Goal: Task Accomplishment & Management: Use online tool/utility

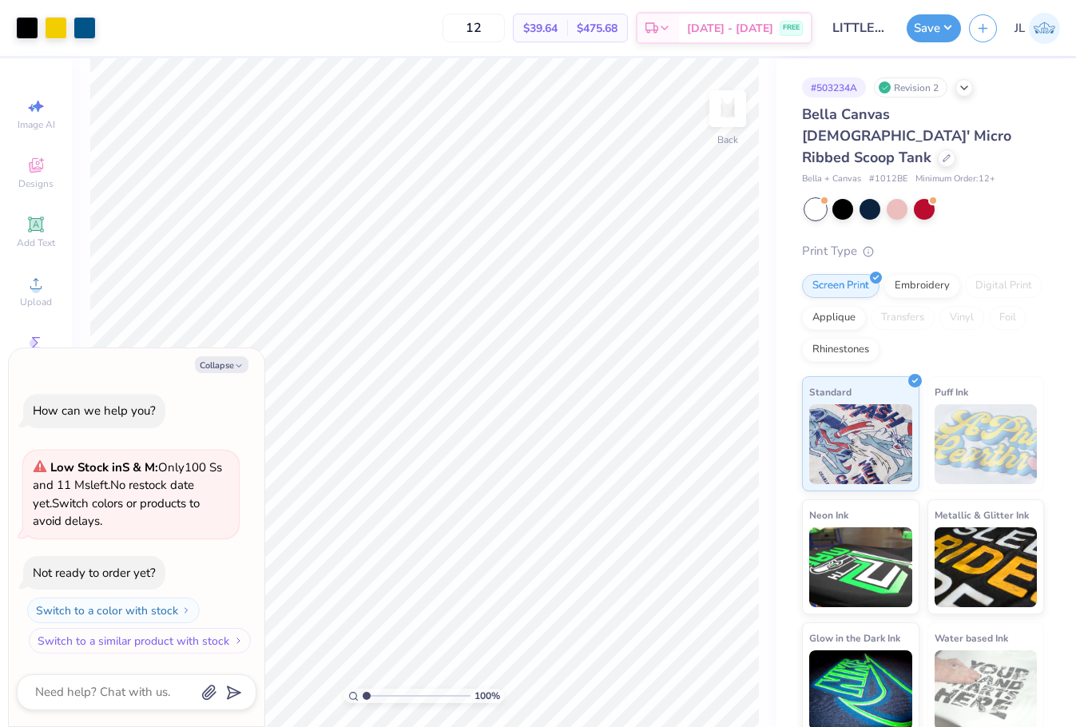
click at [183, 652] on button "Switch to a similar product with stock" at bounding box center [140, 641] width 222 height 26
type textarea "x"
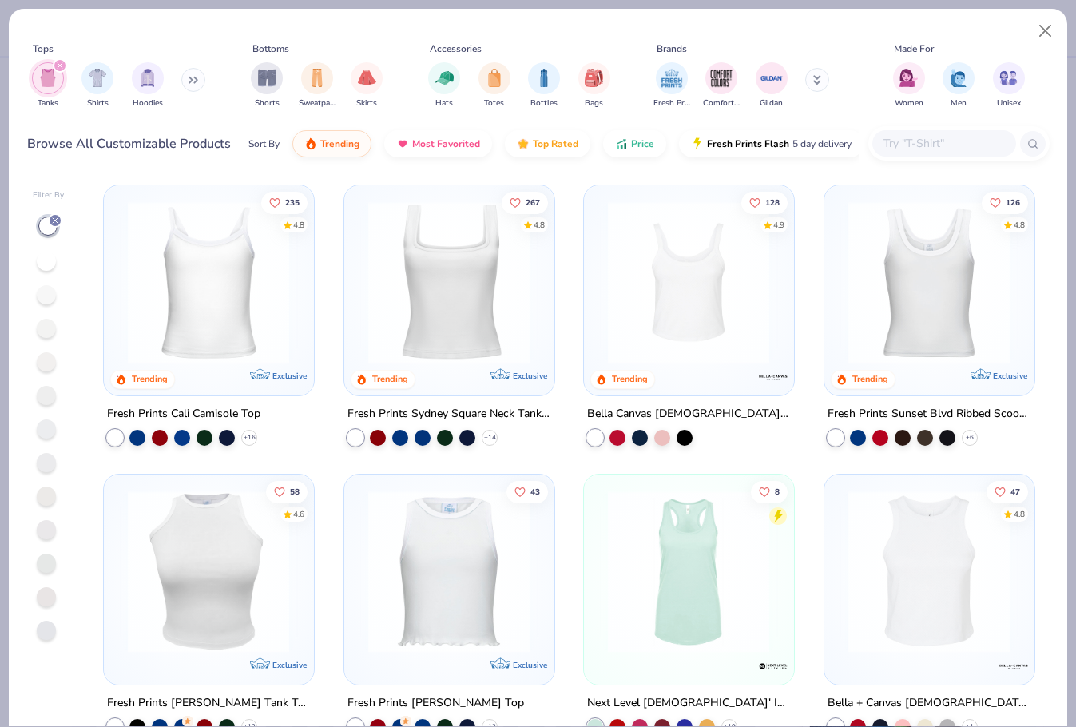
click at [229, 312] on img at bounding box center [208, 282] width 177 height 162
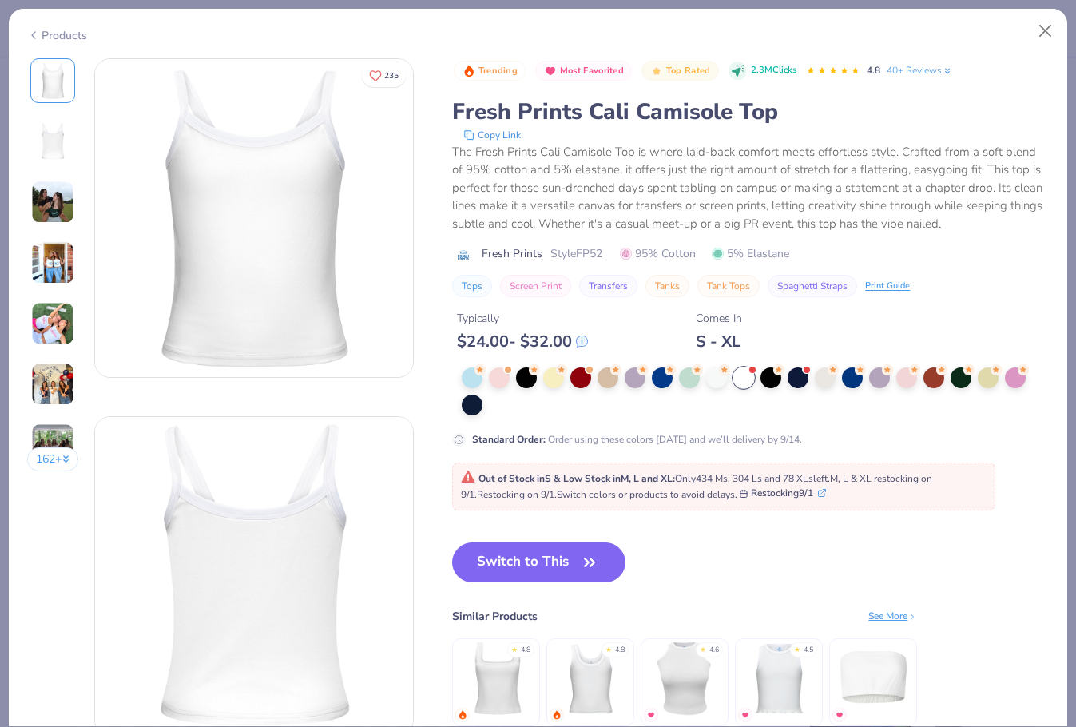
click at [54, 34] on div "Products" at bounding box center [57, 35] width 60 height 17
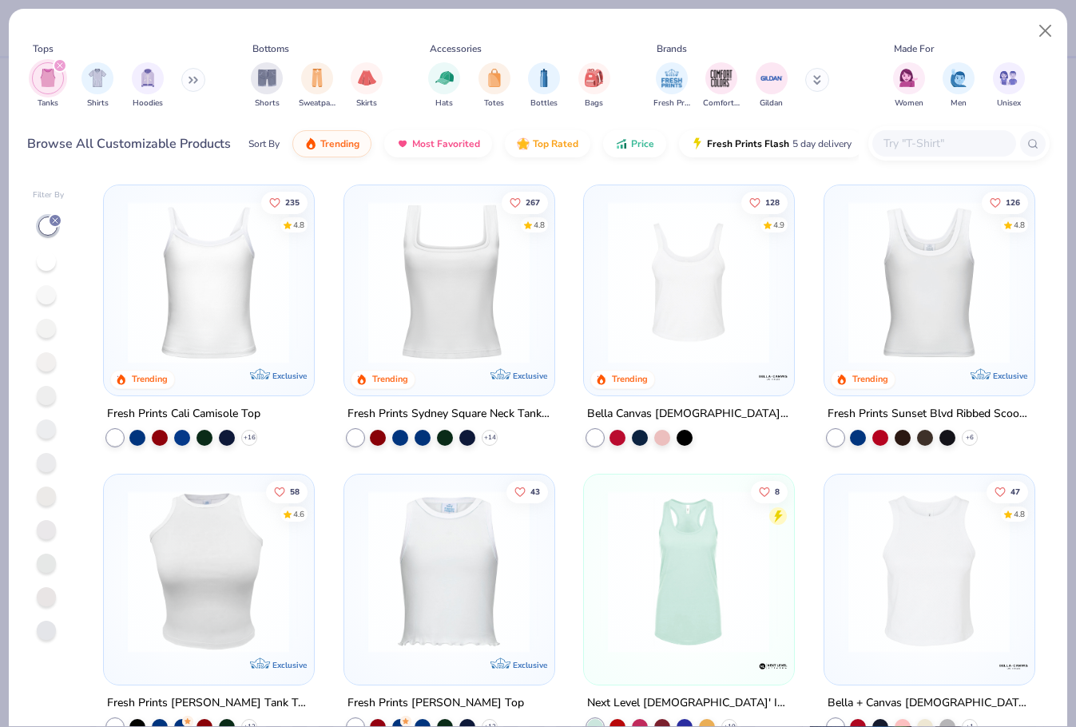
click at [696, 308] on img at bounding box center [688, 282] width 177 height 162
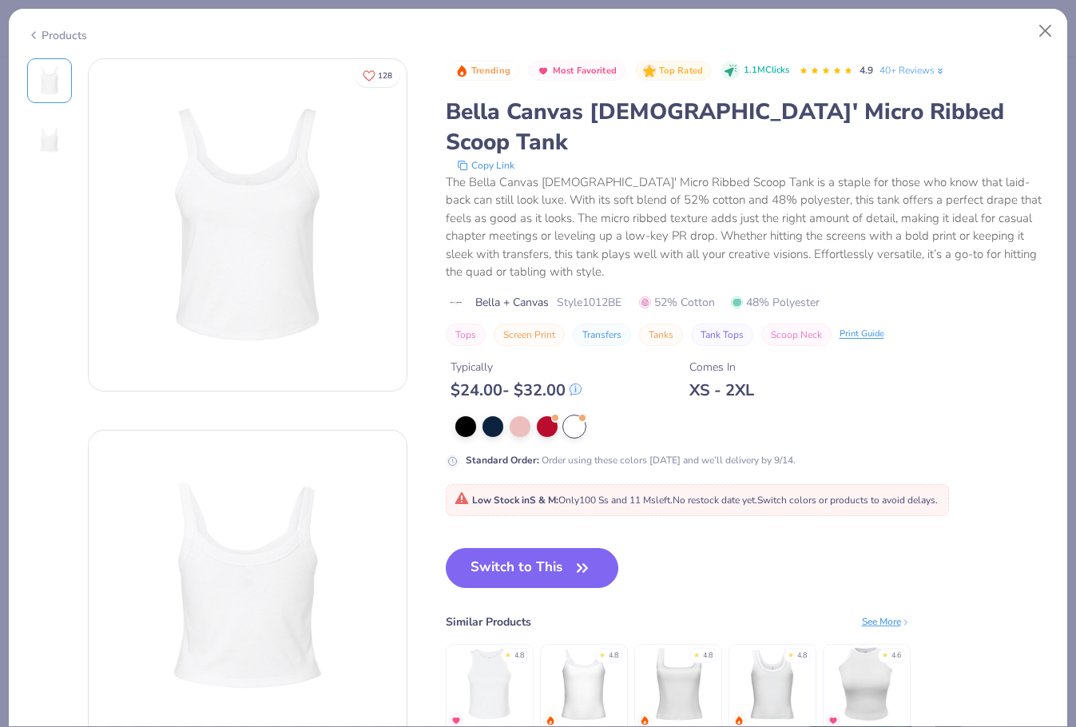
click at [75, 43] on div "Products" at bounding box center [538, 30] width 1059 height 42
click at [74, 42] on div "Products" at bounding box center [538, 30] width 1059 height 42
click at [62, 29] on div "Products" at bounding box center [57, 35] width 60 height 17
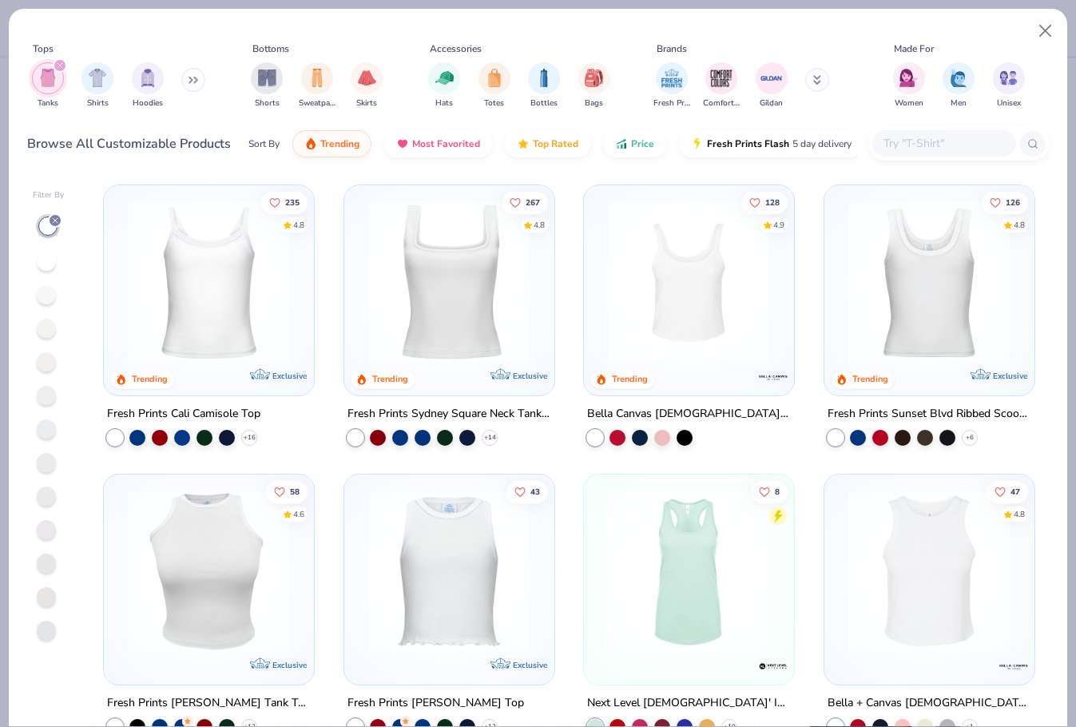
click at [42, 28] on div "Tops Tanks Shirts Hoodies Bottoms Shorts Sweatpants Skirts Accessories Hats Tot…" at bounding box center [538, 74] width 1023 height 94
click at [120, 326] on img at bounding box center [30, 282] width 177 height 162
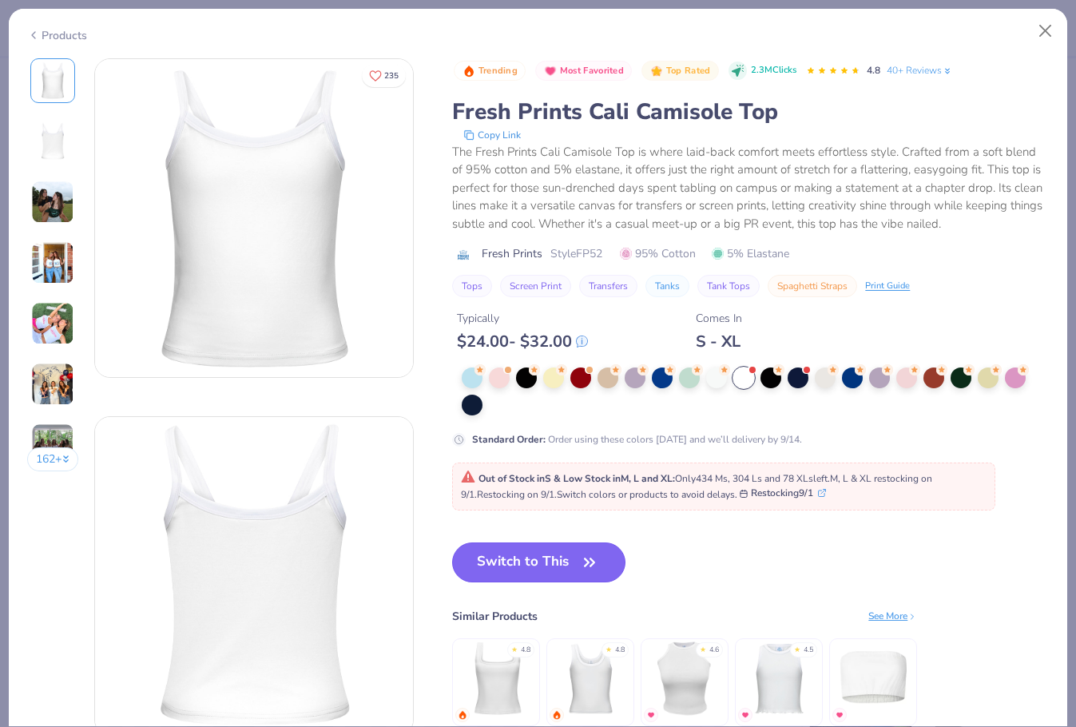
click at [568, 564] on button "Switch to This" at bounding box center [538, 563] width 173 height 40
type input "50"
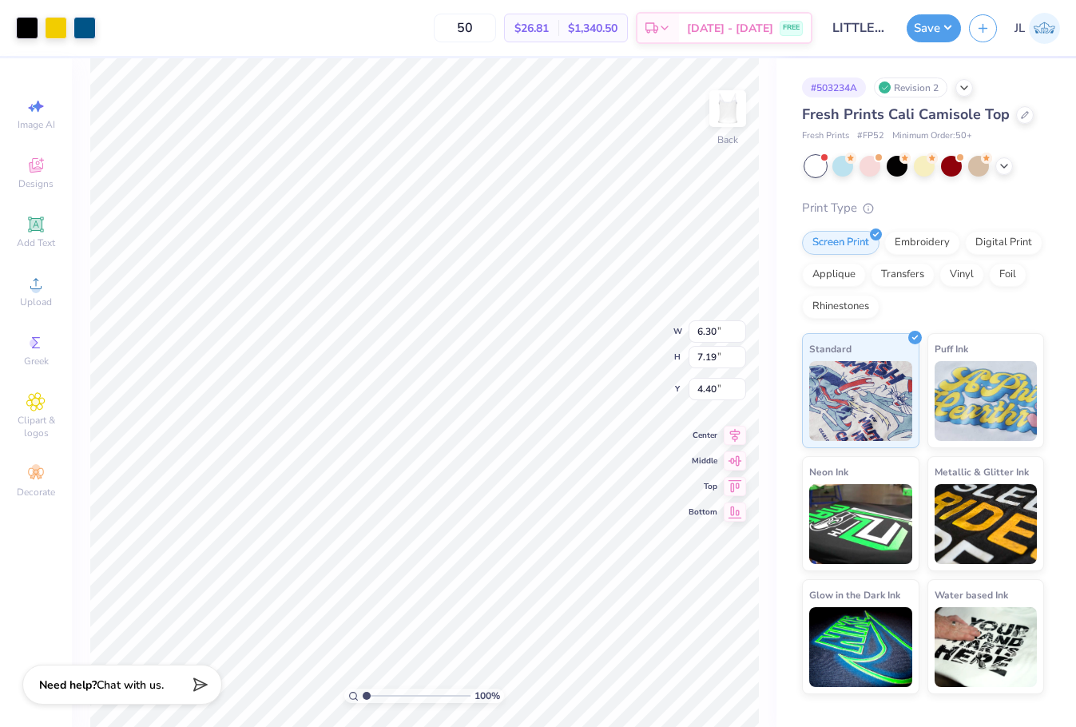
type input "2.31"
type input "2.44"
click at [948, 29] on button "Save" at bounding box center [934, 26] width 54 height 28
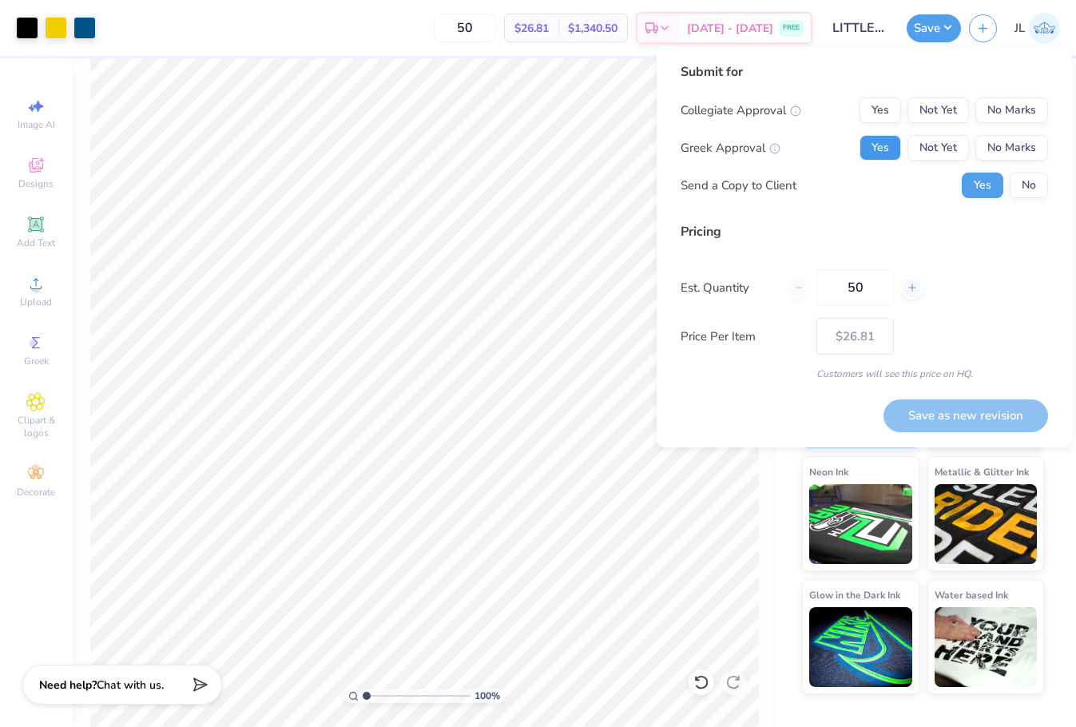
click at [877, 148] on button "Yes" at bounding box center [881, 148] width 42 height 26
click at [1037, 193] on button "No" at bounding box center [1029, 186] width 38 height 26
click at [1013, 109] on button "No Marks" at bounding box center [1012, 110] width 73 height 26
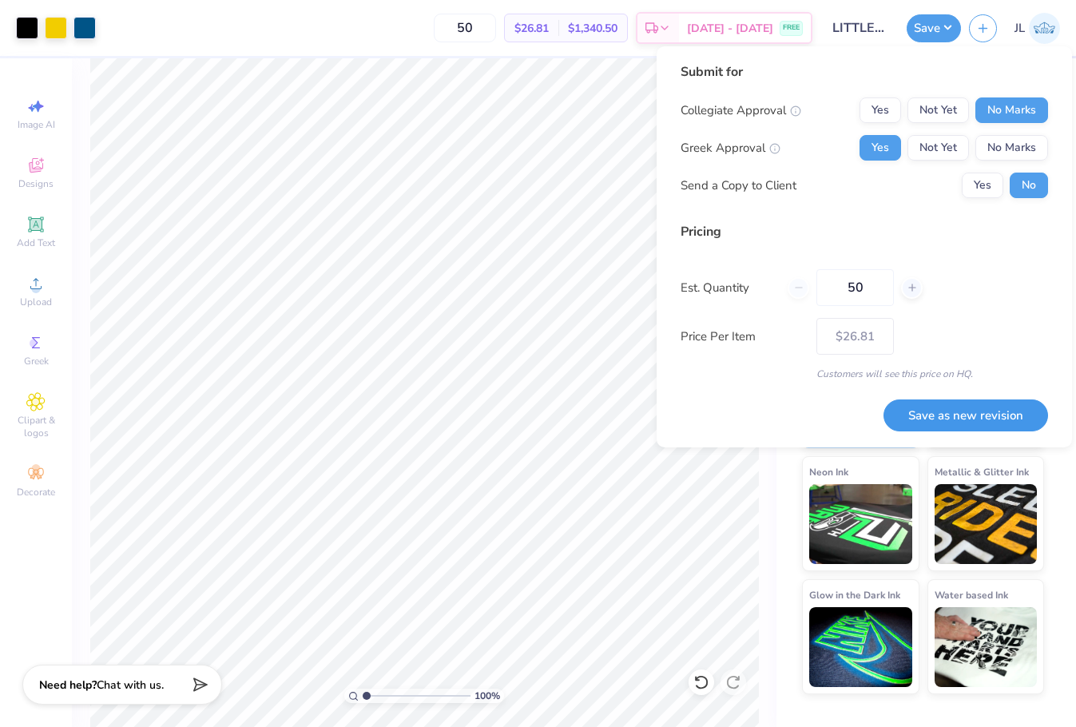
click at [965, 406] on button "Save as new revision" at bounding box center [966, 416] width 165 height 33
type input "$26.81"
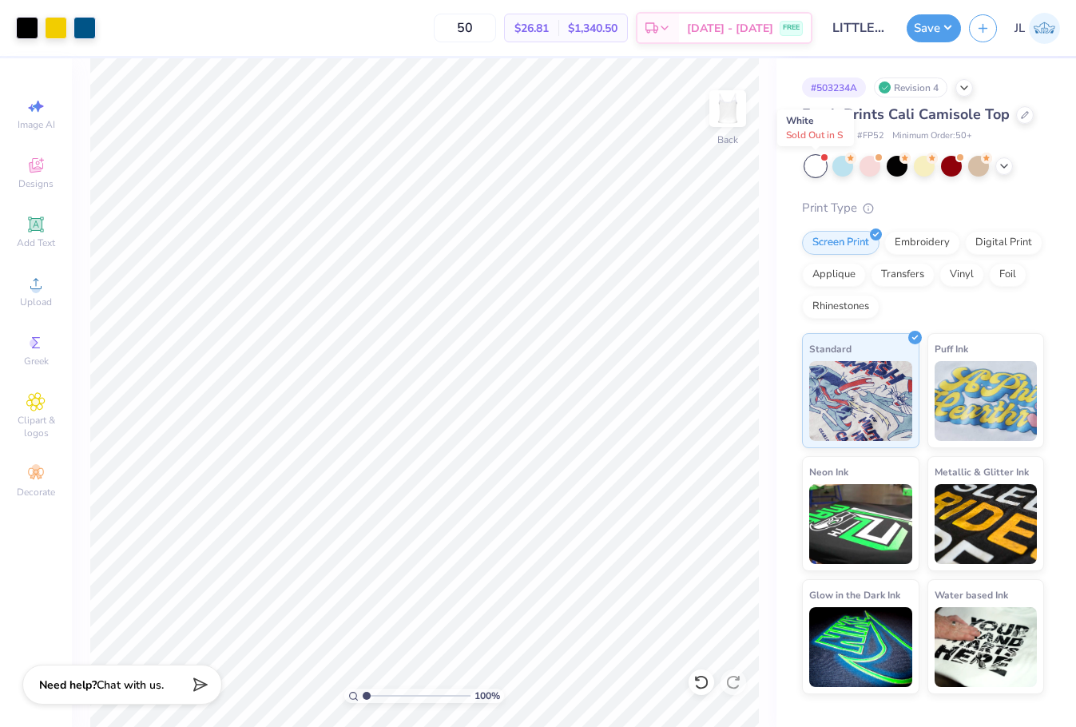
click at [818, 169] on div at bounding box center [815, 166] width 21 height 21
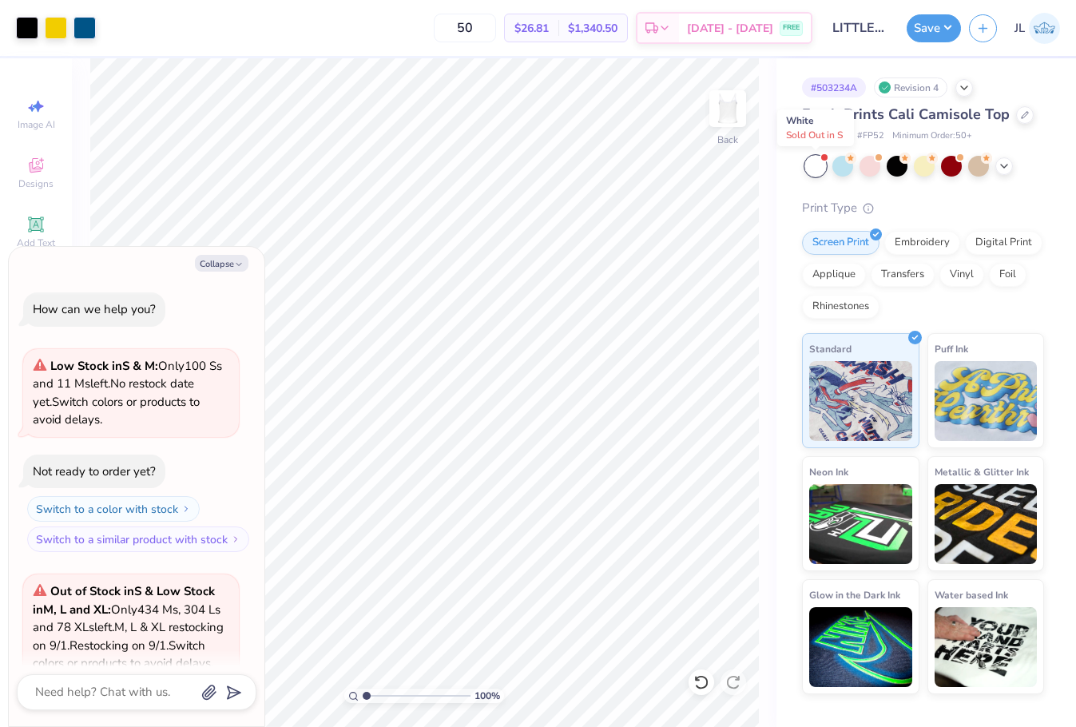
scroll to position [161, 0]
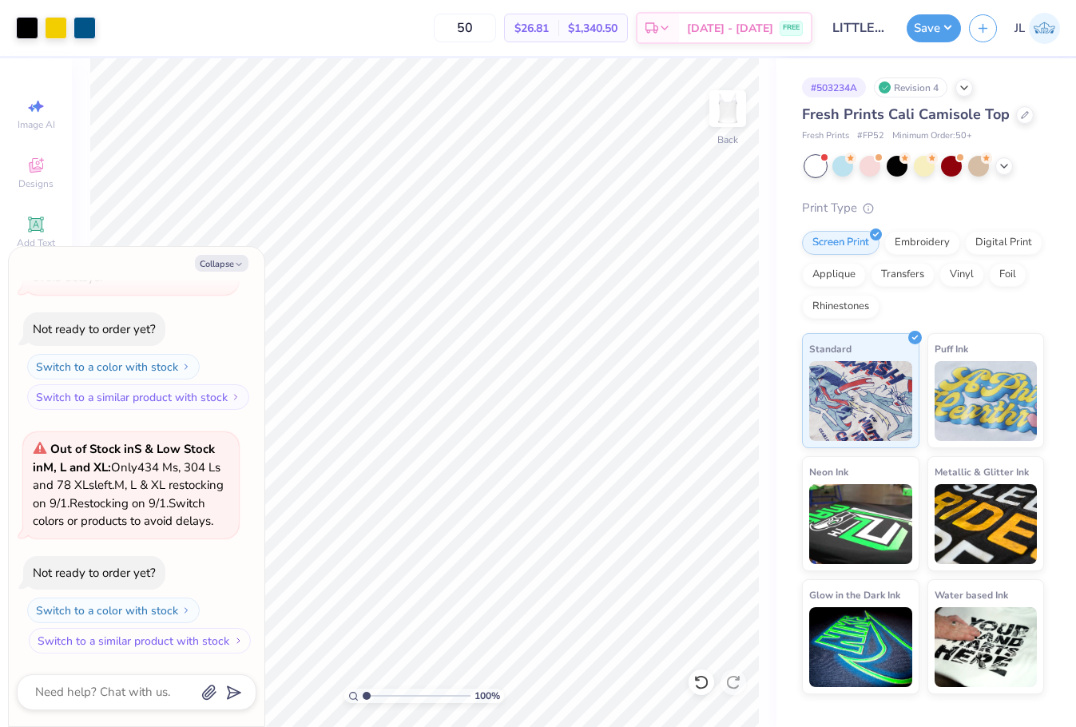
click at [111, 637] on button "Switch to a similar product with stock" at bounding box center [140, 641] width 222 height 26
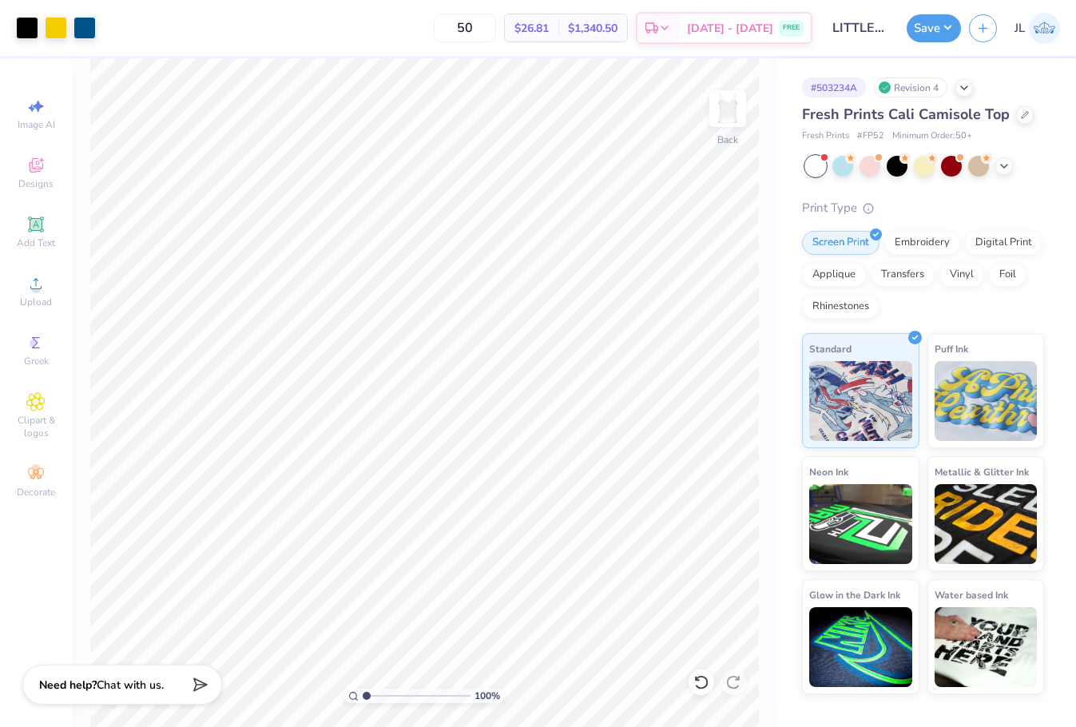
type textarea "x"
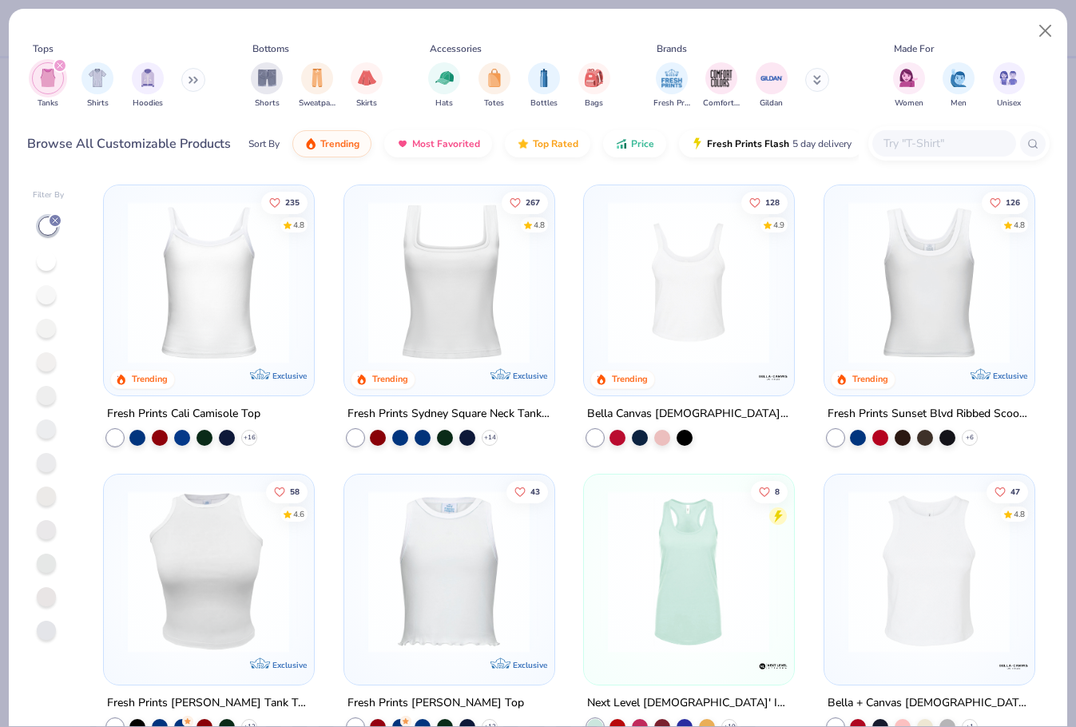
click at [223, 313] on img at bounding box center [208, 282] width 177 height 162
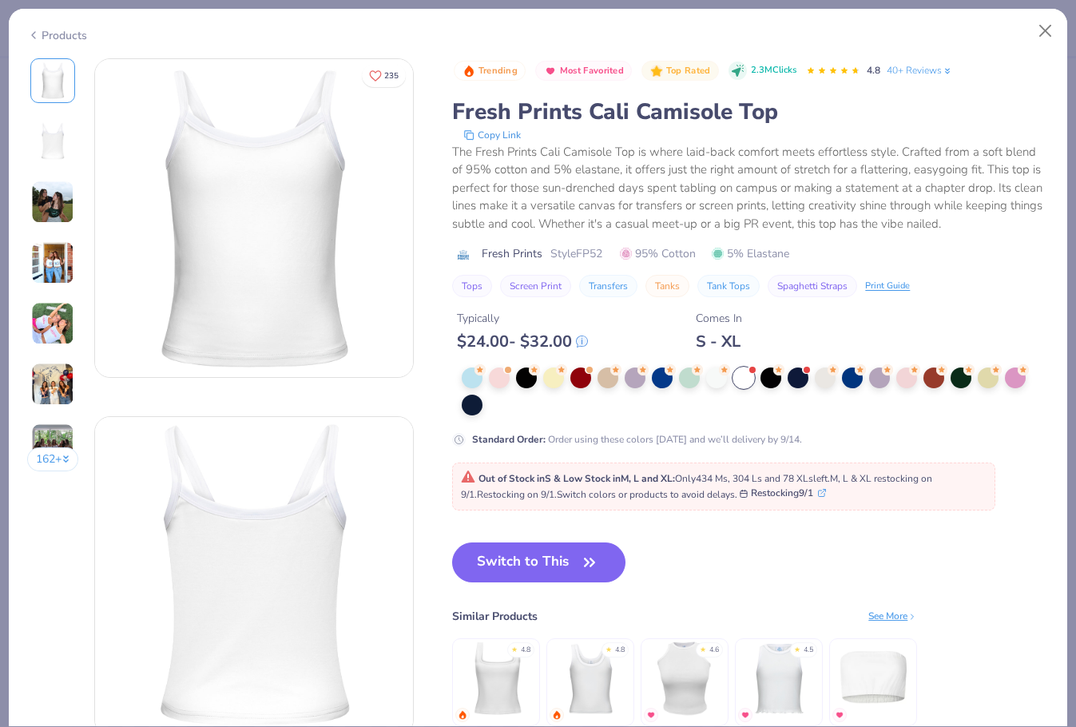
click at [55, 34] on div "Products" at bounding box center [57, 35] width 60 height 17
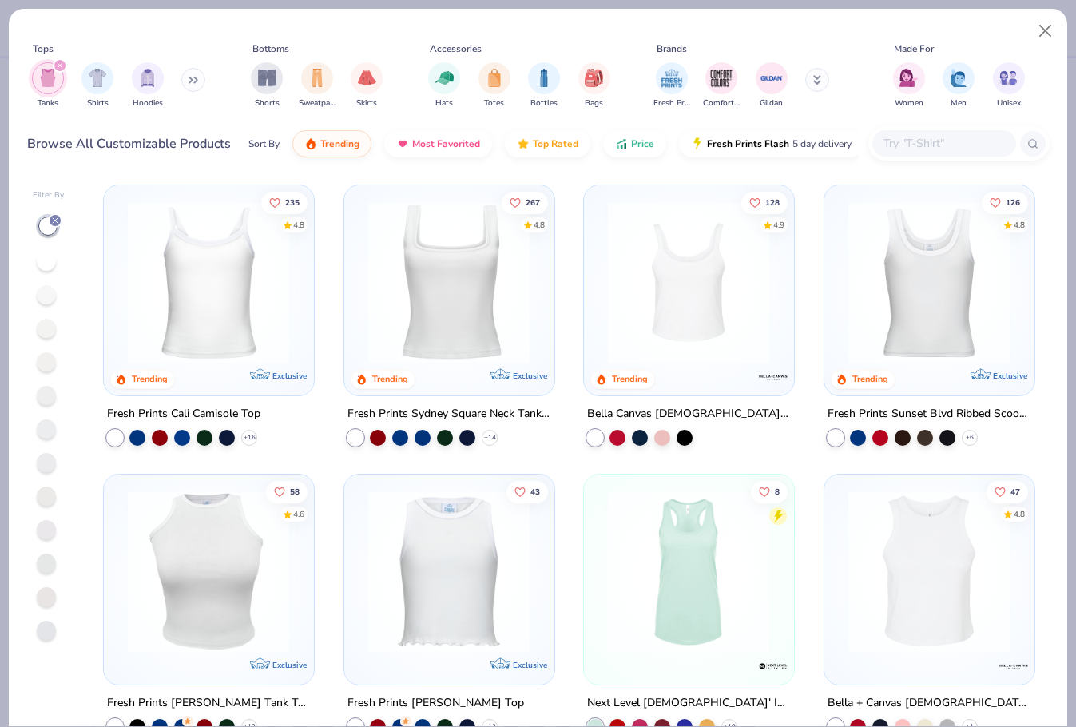
click at [899, 295] on img at bounding box center [929, 282] width 177 height 162
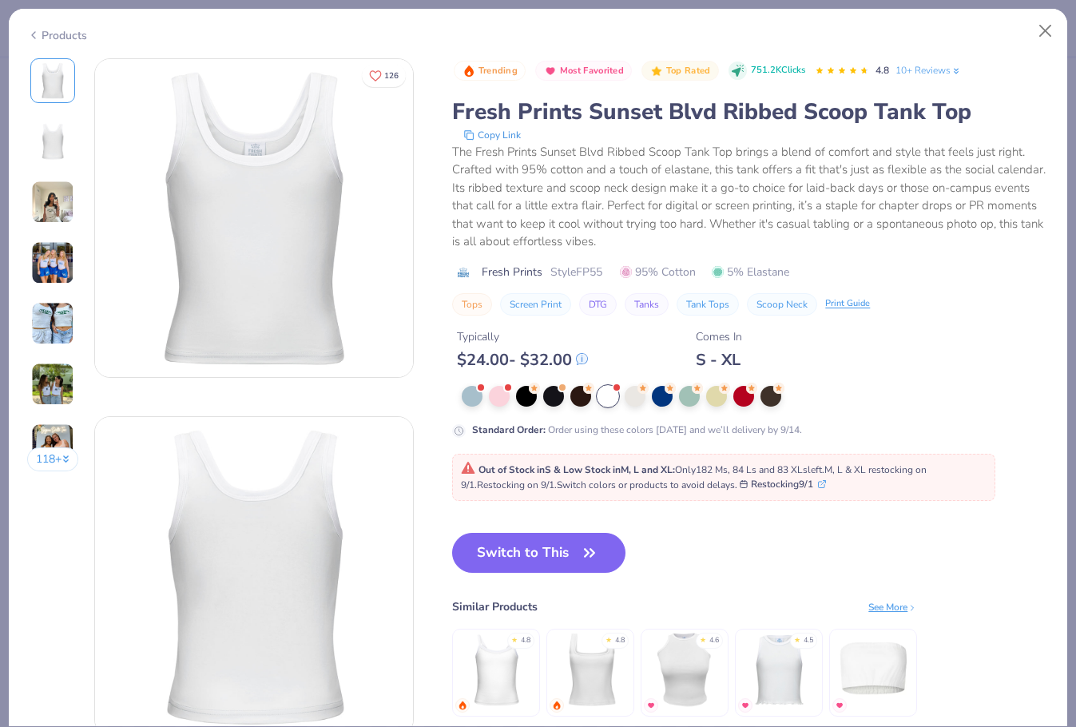
click at [75, 34] on div "Products" at bounding box center [57, 35] width 60 height 17
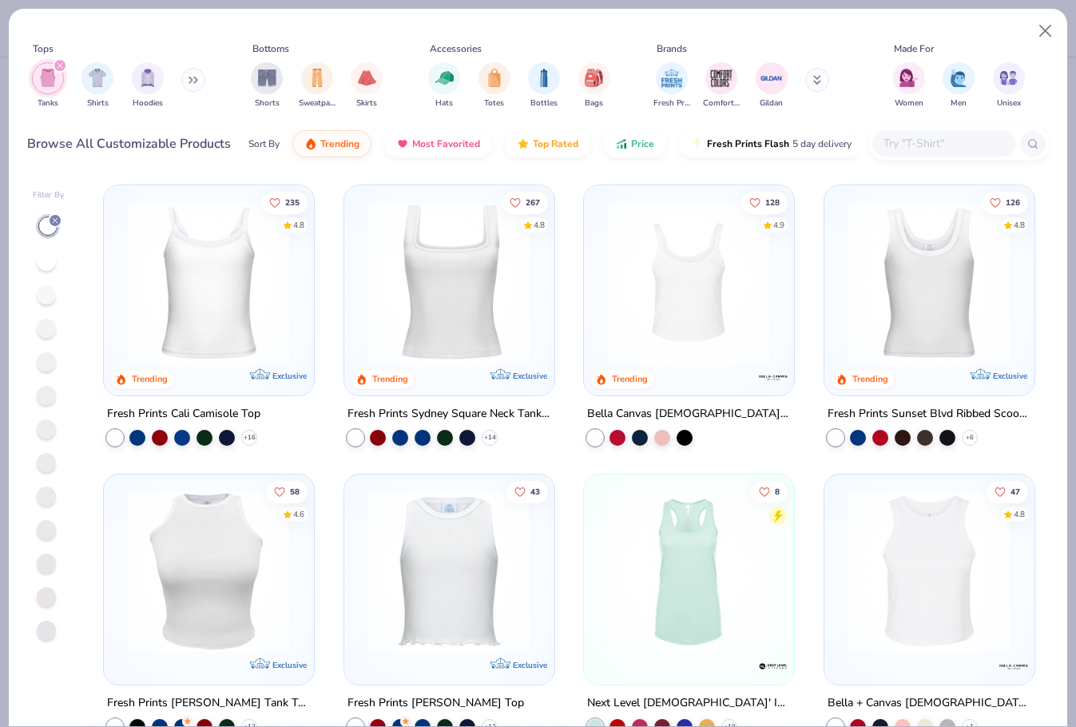
click at [710, 286] on img at bounding box center [688, 282] width 177 height 162
